Goal: Transaction & Acquisition: Download file/media

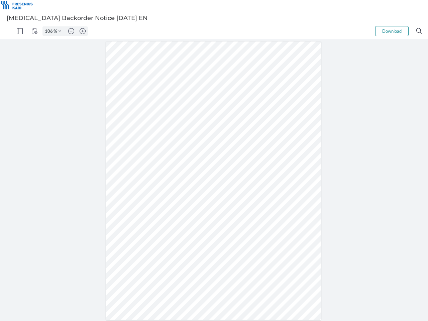
click at [20, 31] on img "Panel" at bounding box center [20, 31] width 6 height 6
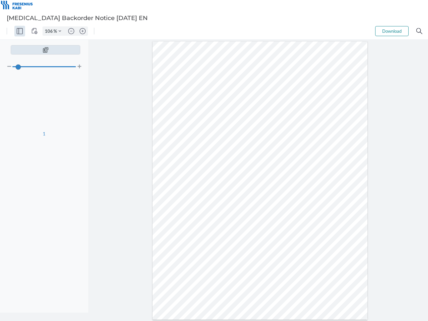
click at [34, 31] on img "View Controls" at bounding box center [34, 31] width 6 height 6
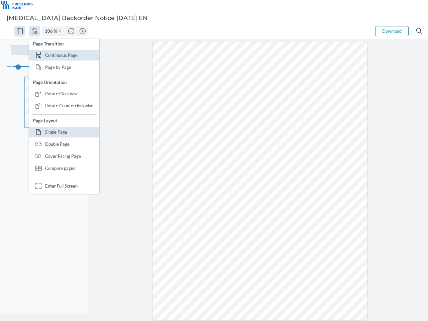
click at [50, 31] on input "106" at bounding box center [48, 31] width 11 height 6
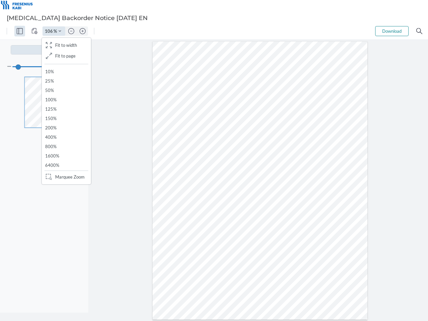
click at [60, 31] on img "Zoom Controls" at bounding box center [59, 31] width 3 height 3
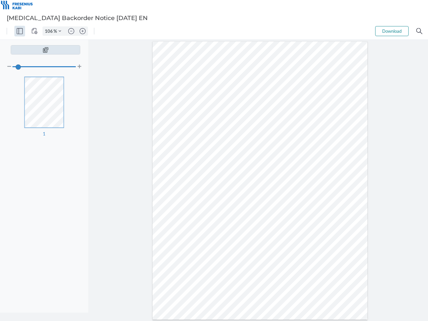
click at [71, 31] on img "Zoom out" at bounding box center [71, 31] width 6 height 6
click at [83, 31] on img "Zoom in" at bounding box center [83, 31] width 6 height 6
type input "106"
click at [392, 31] on button "Download" at bounding box center [391, 31] width 33 height 10
click at [419, 31] on img "Search" at bounding box center [419, 31] width 6 height 6
